Goal: Information Seeking & Learning: Check status

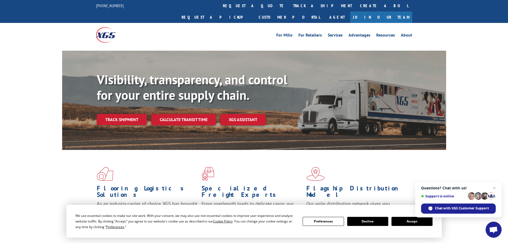
click at [365, 151] on div "Flooring Logistics Solutions As an industry carrier of choice, XGS has brought …" at bounding box center [254, 199] width 384 height 98
click at [417, 219] on button "Accept" at bounding box center [411, 221] width 41 height 9
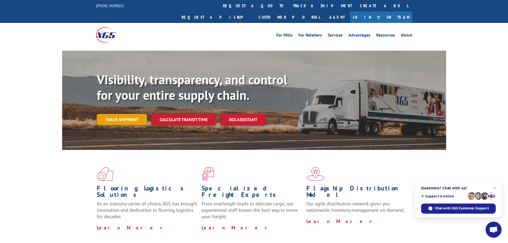
click at [134, 114] on link "Track shipment" at bounding box center [122, 119] width 50 height 11
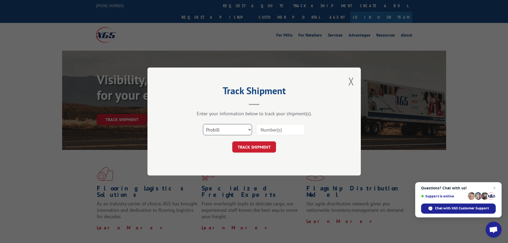
click at [240, 128] on select "Select category... Probill BOL PO" at bounding box center [227, 129] width 49 height 11
select select "bol"
click at [203, 124] on select "Select category... Probill BOL PO" at bounding box center [227, 129] width 49 height 11
click at [265, 131] on input at bounding box center [280, 129] width 49 height 11
paste input "7056713"
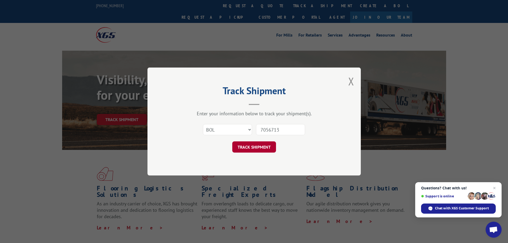
type input "7056713"
click at [243, 142] on button "TRACK SHIPMENT" at bounding box center [254, 146] width 44 height 11
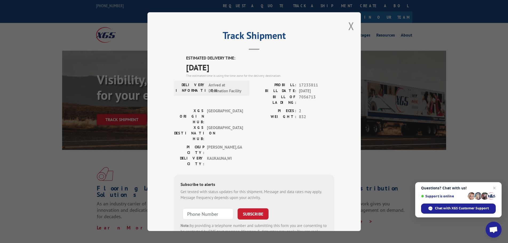
drag, startPoint x: 184, startPoint y: 69, endPoint x: 229, endPoint y: 74, distance: 45.1
click at [230, 69] on span "10/13/2025" at bounding box center [260, 67] width 148 height 12
drag, startPoint x: 229, startPoint y: 74, endPoint x: 225, endPoint y: 68, distance: 6.7
click at [225, 67] on div "ESTIMATED DELIVERY TIME: 10/13/2025 The estimated time is using the time zone f…" at bounding box center [254, 151] width 160 height 192
copy span "10/13/2025"
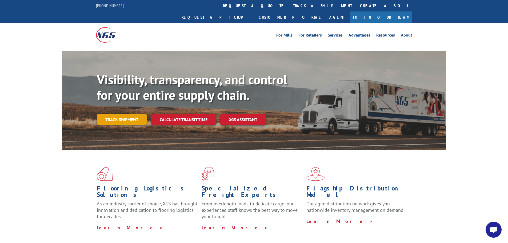
click at [118, 114] on link "Track shipment" at bounding box center [122, 119] width 50 height 11
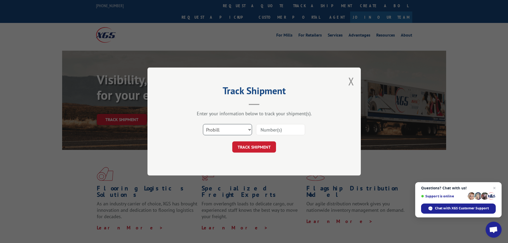
click at [222, 129] on select "Select category... Probill BOL PO" at bounding box center [227, 129] width 49 height 11
select select "bol"
click at [203, 124] on select "Select category... Probill BOL PO" at bounding box center [227, 129] width 49 height 11
click at [262, 135] on input at bounding box center [280, 129] width 49 height 11
paste input "7057383"
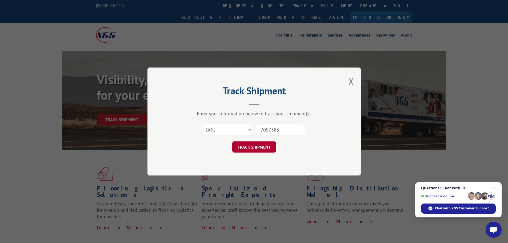
type input "7057383"
click at [260, 147] on button "TRACK SHIPMENT" at bounding box center [254, 146] width 44 height 11
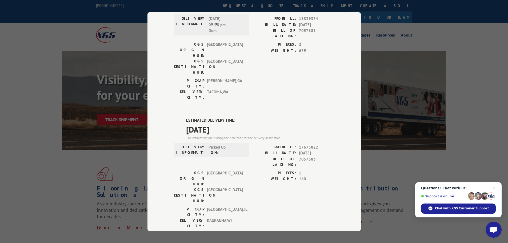
scroll to position [55, 0]
drag, startPoint x: 181, startPoint y: 101, endPoint x: 229, endPoint y: 97, distance: 48.6
click at [229, 118] on div "ESTIMATED DELIVERY TIME: [DATE] The estimated time is using the time zone for t…" at bounding box center [254, 214] width 160 height 192
copy span "[DATE]"
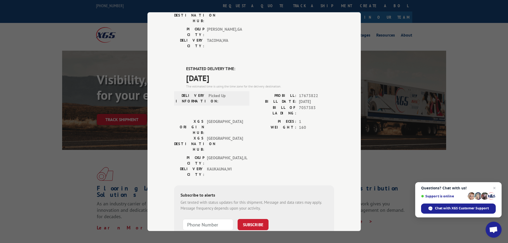
scroll to position [109, 0]
